Goal: Information Seeking & Learning: Learn about a topic

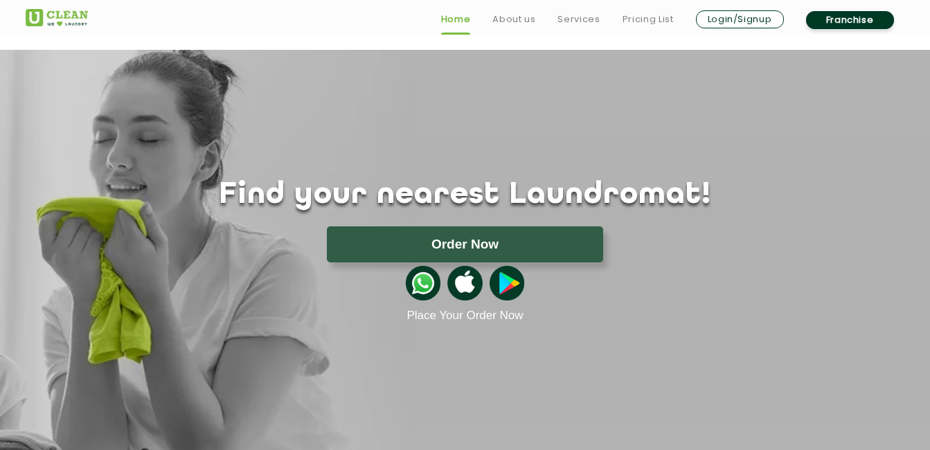
scroll to position [28, 0]
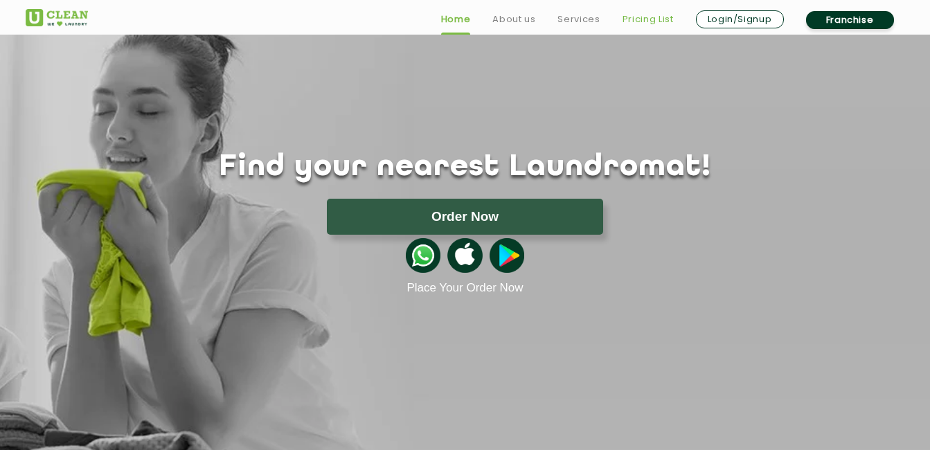
click at [655, 12] on link "Pricing List" at bounding box center [648, 19] width 51 height 17
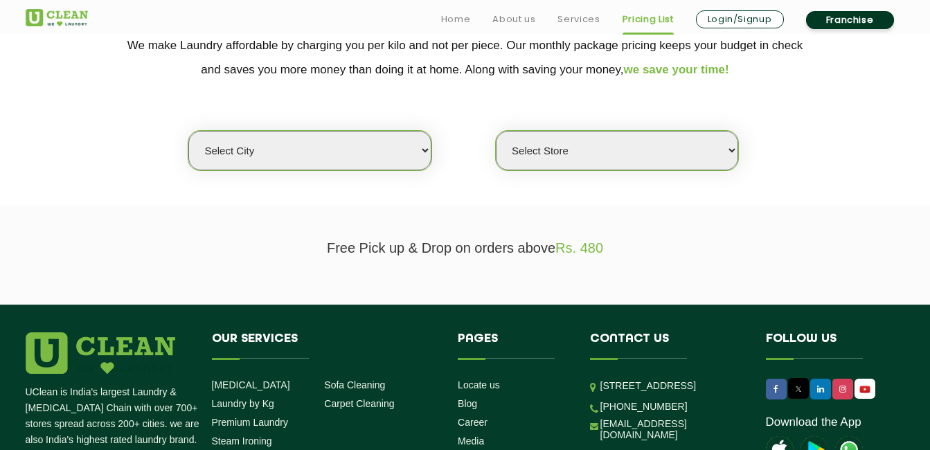
scroll to position [305, 0]
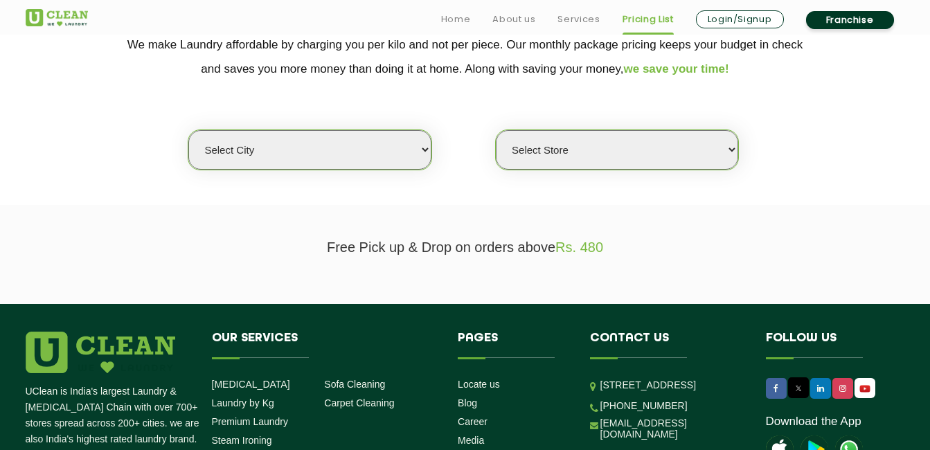
click at [380, 139] on select "Select city [GEOGRAPHIC_DATA] [GEOGRAPHIC_DATA] [GEOGRAPHIC_DATA] [GEOGRAPHIC_D…" at bounding box center [309, 149] width 242 height 39
select select "97"
click at [401, 152] on select "Select city [GEOGRAPHIC_DATA] [GEOGRAPHIC_DATA] [GEOGRAPHIC_DATA] [GEOGRAPHIC_D…" at bounding box center [309, 149] width 242 height 39
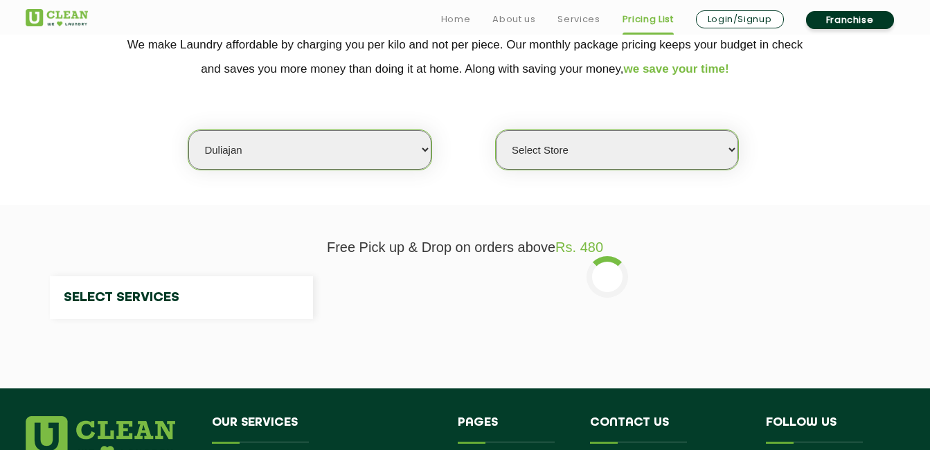
select select "0"
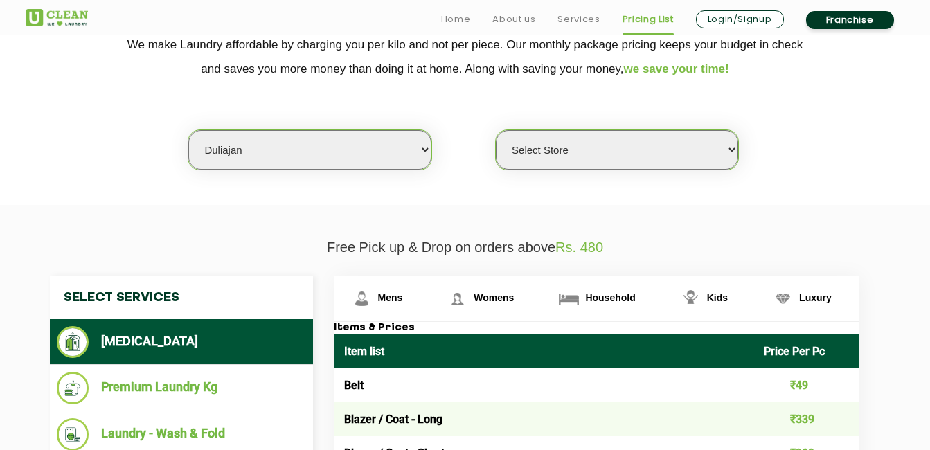
click at [312, 159] on select "Select city [GEOGRAPHIC_DATA] [GEOGRAPHIC_DATA] [GEOGRAPHIC_DATA] [GEOGRAPHIC_D…" at bounding box center [309, 149] width 242 height 39
select select "31"
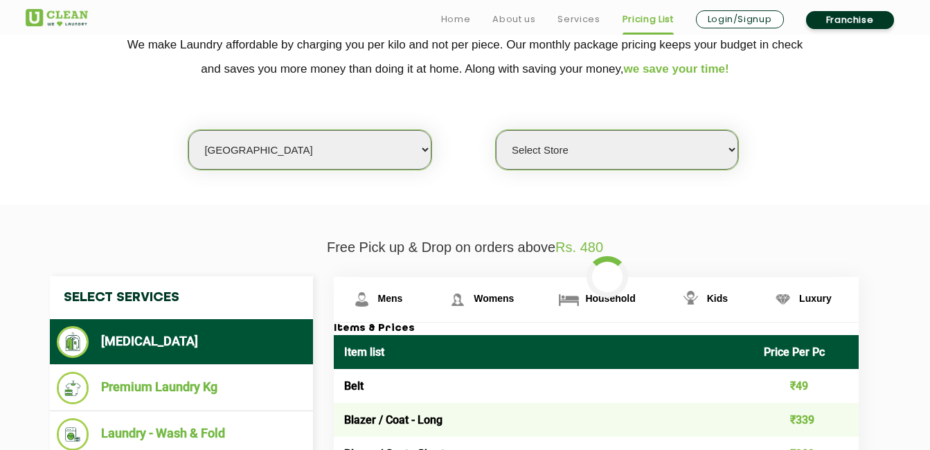
select select "0"
